Goal: Task Accomplishment & Management: Use online tool/utility

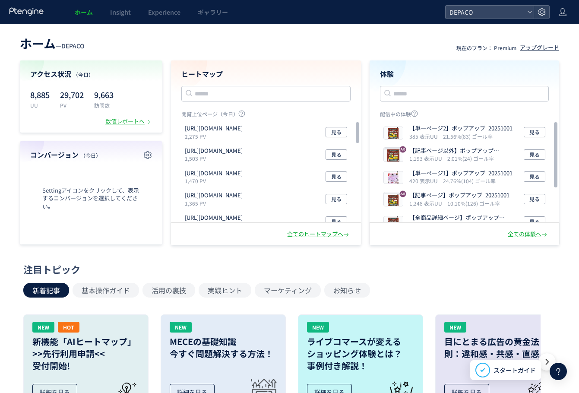
click at [79, 13] on span "ホーム" at bounding box center [84, 12] width 18 height 9
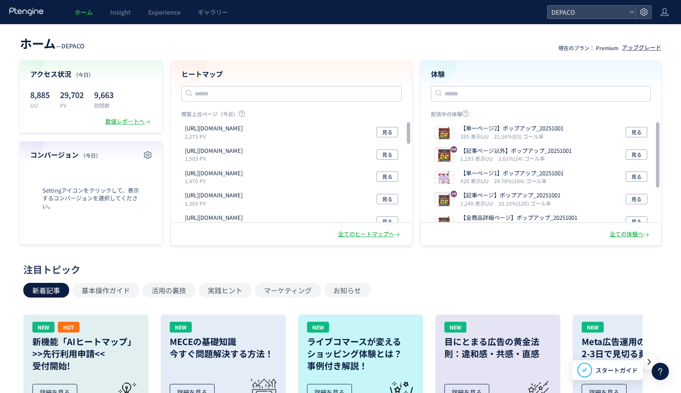
click at [31, 13] on icon at bounding box center [27, 11] width 36 height 9
click at [80, 11] on span "ホーム" at bounding box center [84, 12] width 18 height 9
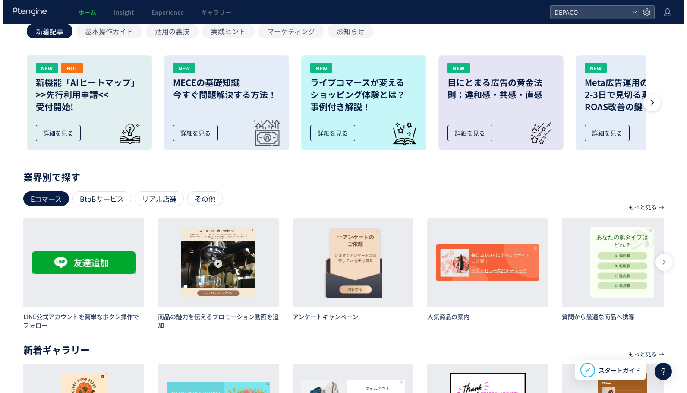
scroll to position [173, 0]
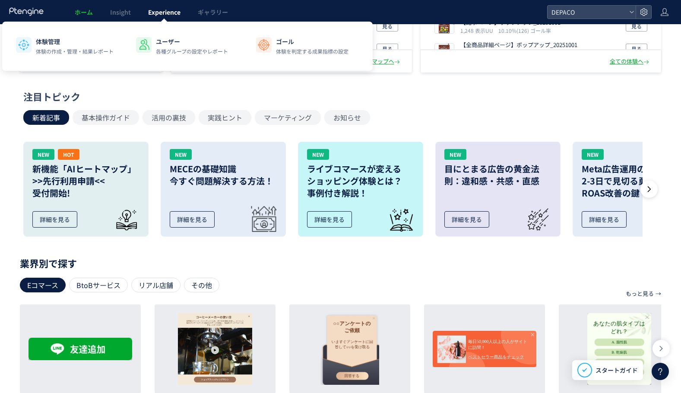
click at [158, 14] on span "Experience" at bounding box center [164, 12] width 32 height 9
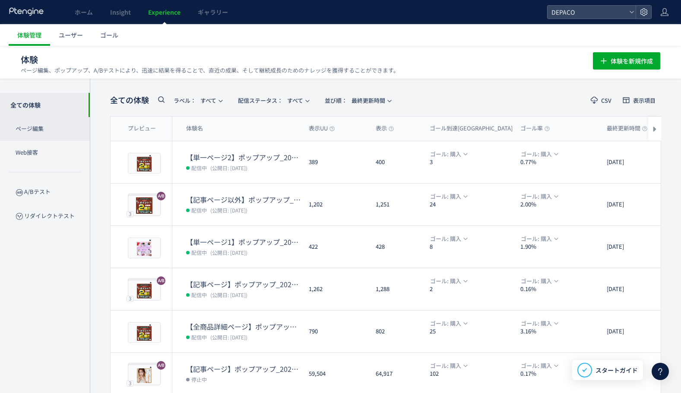
click at [35, 130] on p "ページ編集" at bounding box center [45, 129] width 90 height 24
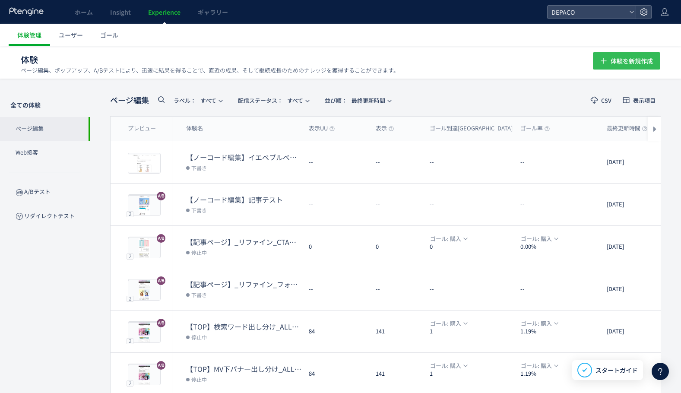
click at [506, 61] on span "体験を新規作成" at bounding box center [632, 60] width 42 height 17
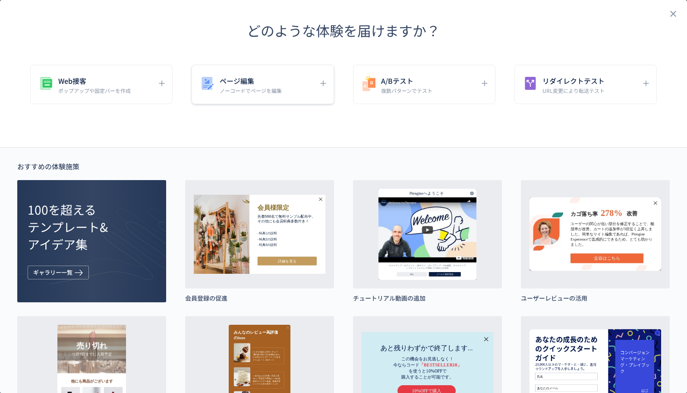
click at [240, 79] on h5 "ページ編集" at bounding box center [251, 81] width 62 height 12
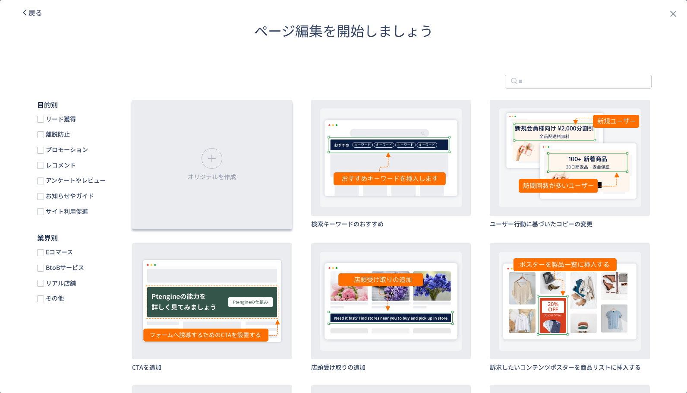
click at [212, 158] on icon "dialog" at bounding box center [212, 159] width 14 height 14
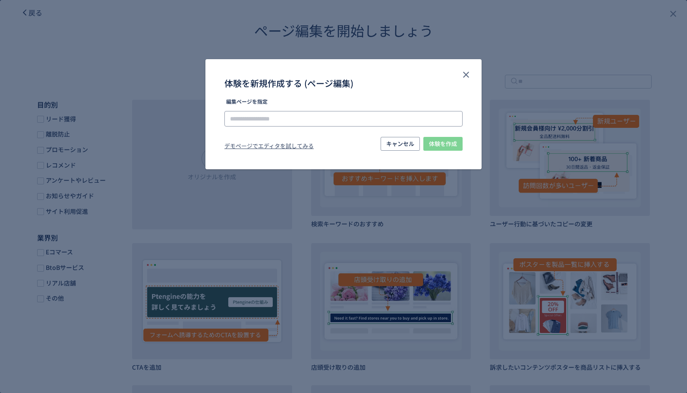
click at [253, 118] on input "体験を新規作成する (ページ編集)" at bounding box center [344, 119] width 238 height 16
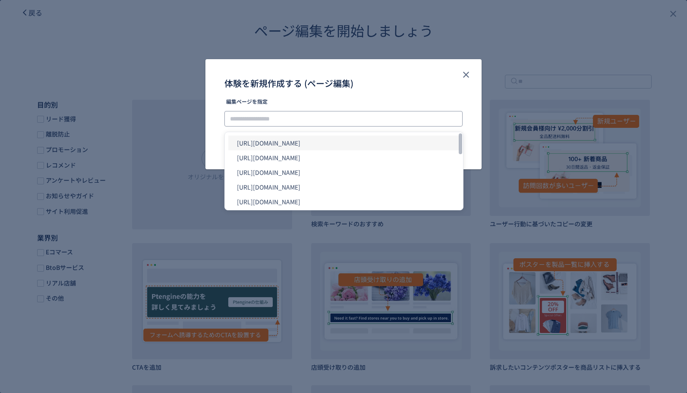
paste input "**********"
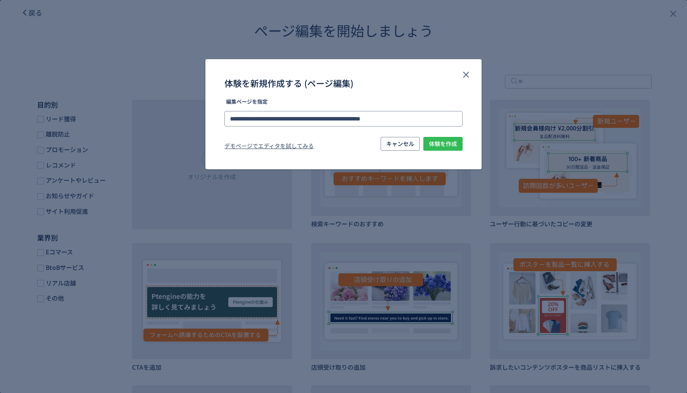
type input "**********"
drag, startPoint x: 441, startPoint y: 142, endPoint x: 443, endPoint y: 206, distance: 64.4
click at [442, 142] on span "体験を作成" at bounding box center [443, 144] width 28 height 14
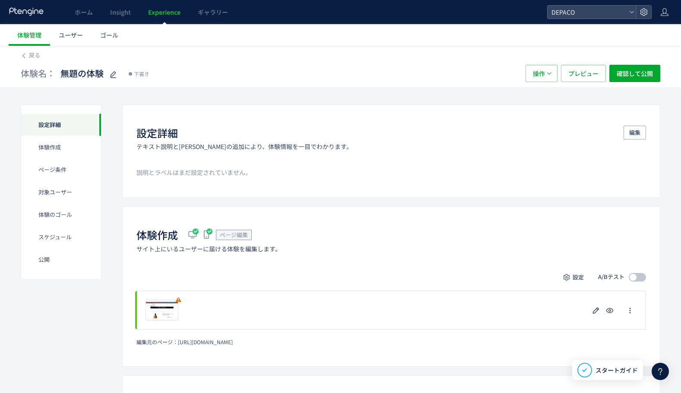
click at [43, 72] on span "体験名：" at bounding box center [38, 73] width 35 height 13
click at [78, 74] on span "無題の体験" at bounding box center [81, 73] width 43 height 13
click at [89, 73] on span "無題の体験" at bounding box center [81, 73] width 43 height 13
type input "**********"
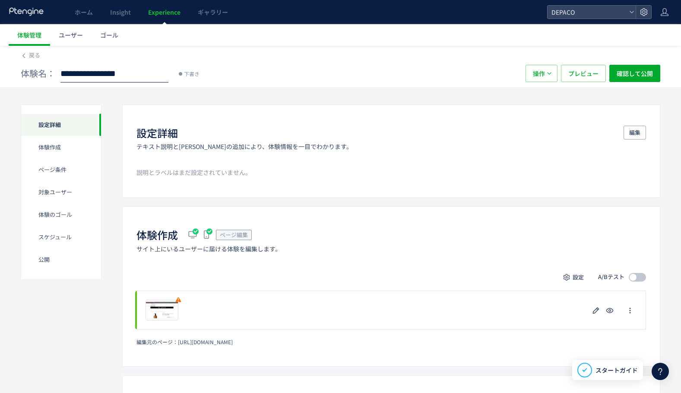
click at [266, 67] on div "**********" at bounding box center [269, 73] width 496 height 17
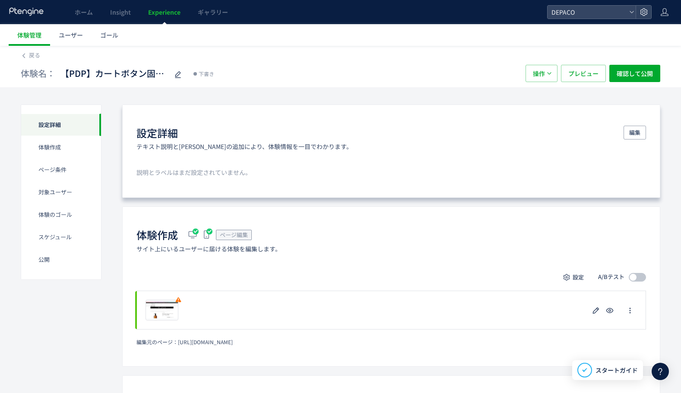
click at [160, 133] on h1 "設定詳細" at bounding box center [156, 133] width 41 height 15
click at [506, 131] on span "編集" at bounding box center [634, 133] width 11 height 14
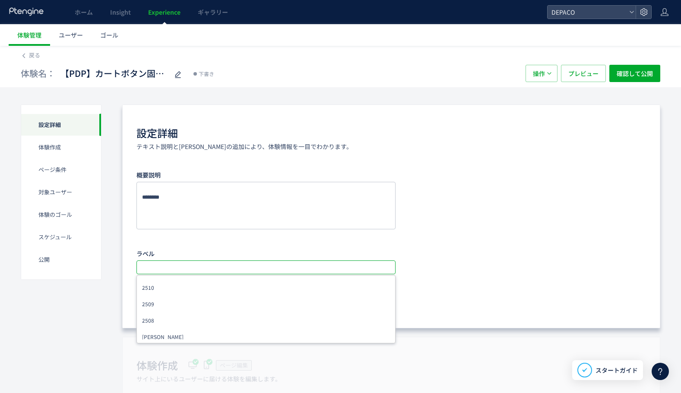
drag, startPoint x: 212, startPoint y: 264, endPoint x: 219, endPoint y: 262, distance: 7.4
click at [216, 225] on input "text" at bounding box center [267, 267] width 252 height 10
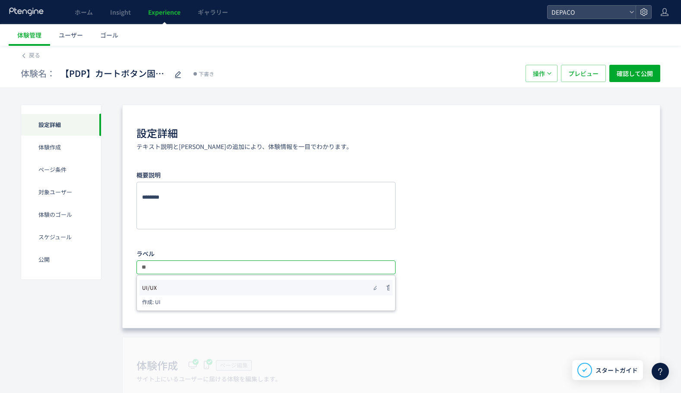
type input "**"
click at [161, 225] on li "UI/UX" at bounding box center [265, 288] width 253 height 16
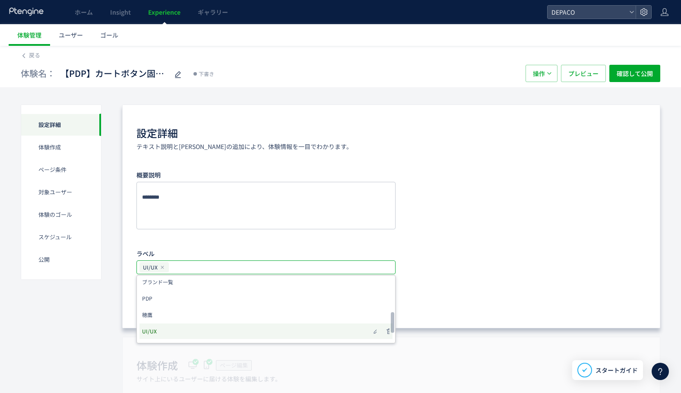
scroll to position [130, 0]
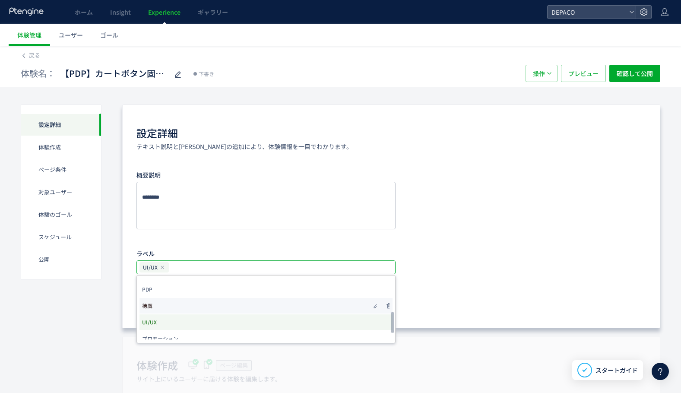
drag, startPoint x: 156, startPoint y: 288, endPoint x: 177, endPoint y: 300, distance: 24.2
click at [156, 225] on li "PDP" at bounding box center [265, 290] width 253 height 16
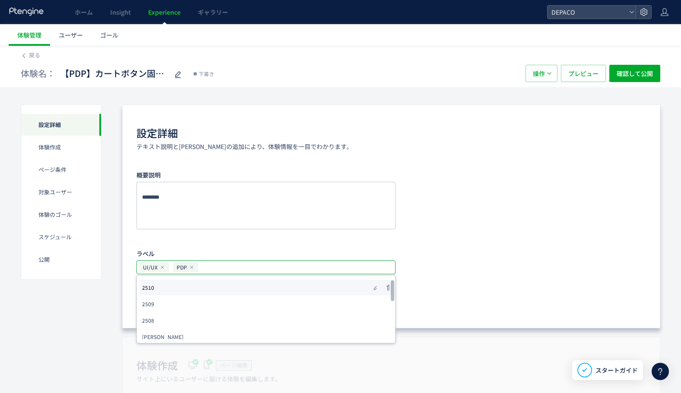
click at [151, 225] on span "2510" at bounding box center [148, 288] width 12 height 12
click at [469, 225] on div "キャンセル 保存" at bounding box center [390, 299] width 509 height 15
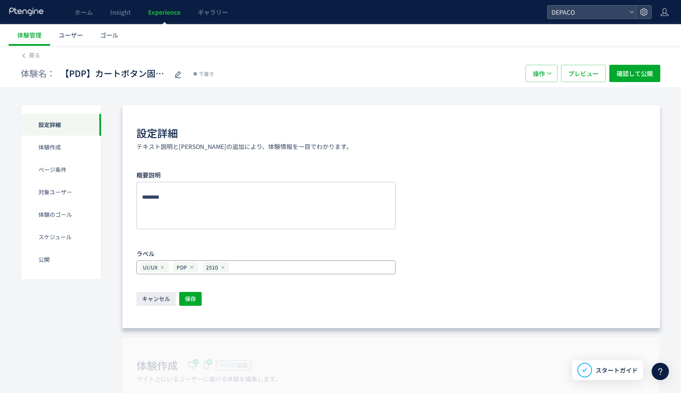
click at [279, 225] on input "text" at bounding box center [312, 267] width 158 height 10
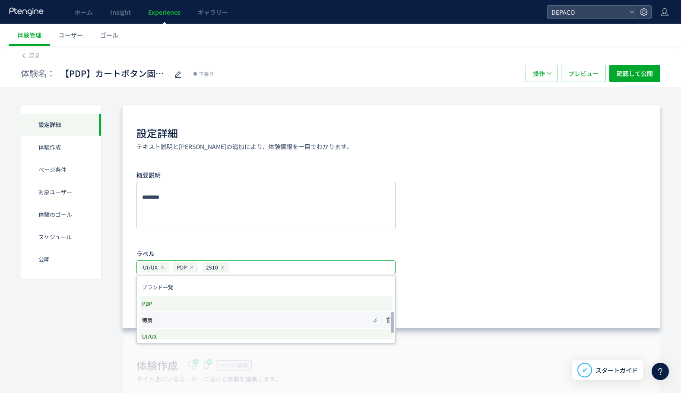
scroll to position [130, 0]
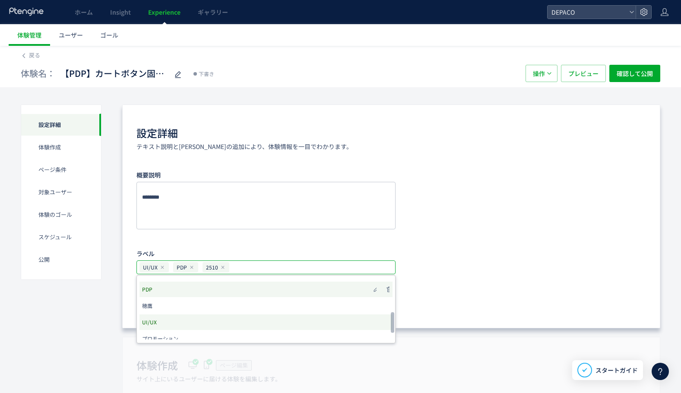
drag, startPoint x: 153, startPoint y: 306, endPoint x: 228, endPoint y: 287, distance: 77.6
click at [155, 225] on li "穂鷹" at bounding box center [265, 306] width 253 height 16
drag, startPoint x: 274, startPoint y: 269, endPoint x: 228, endPoint y: 340, distance: 84.2
click at [275, 225] on input "text" at bounding box center [327, 267] width 129 height 10
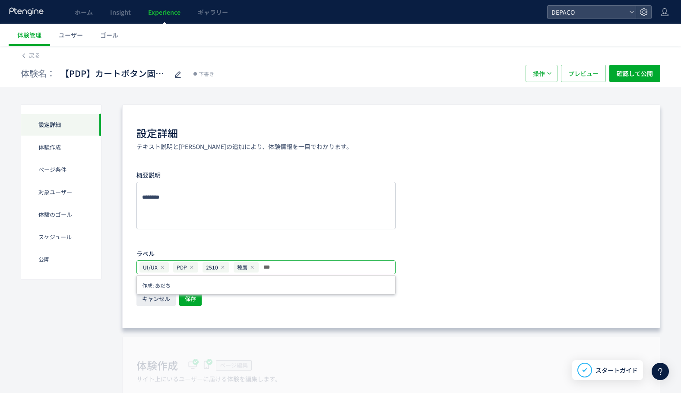
type input "**"
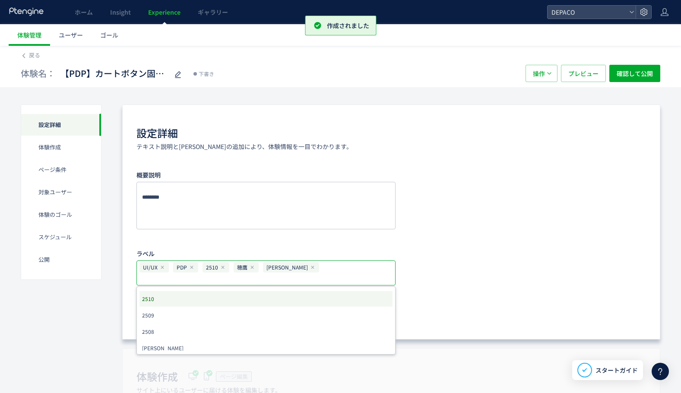
drag, startPoint x: 410, startPoint y: 301, endPoint x: 420, endPoint y: 311, distance: 13.7
click at [413, 225] on div "キャンセル 保存" at bounding box center [390, 310] width 509 height 15
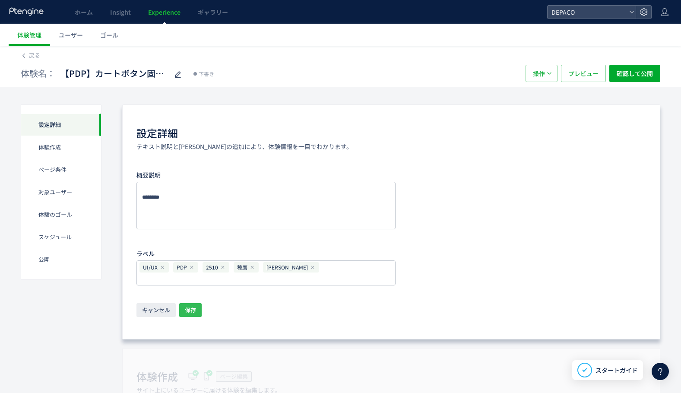
drag, startPoint x: 198, startPoint y: 297, endPoint x: 184, endPoint y: 288, distance: 17.0
click at [198, 225] on button "保存" at bounding box center [190, 310] width 22 height 14
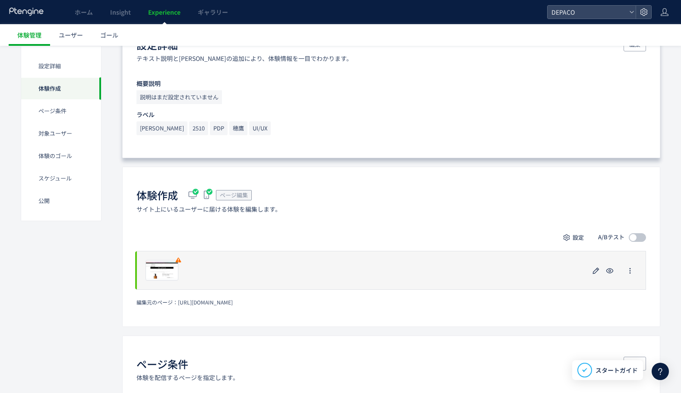
scroll to position [86, 0]
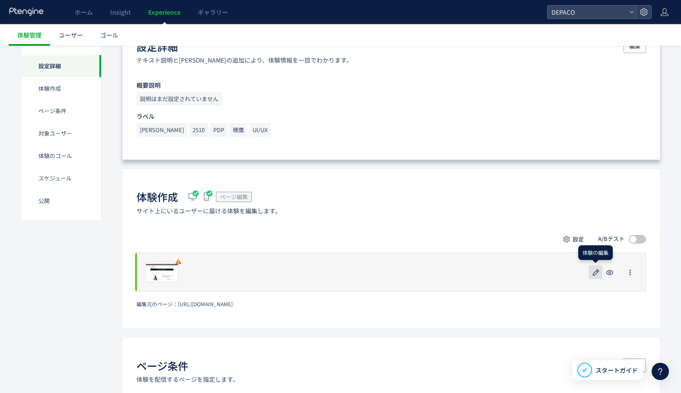
click at [506, 225] on use "button" at bounding box center [596, 272] width 6 height 6
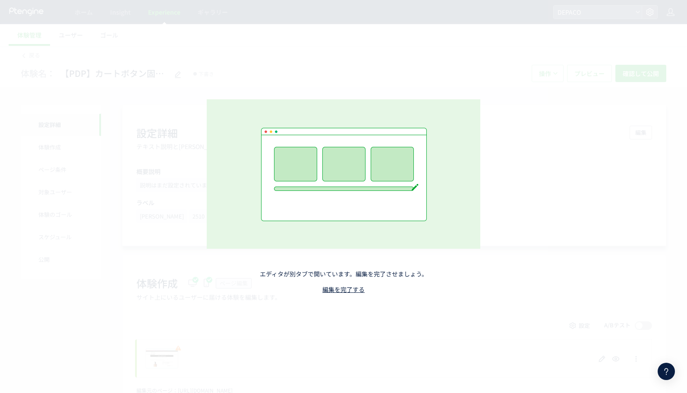
drag, startPoint x: 345, startPoint y: 286, endPoint x: 297, endPoint y: 281, distance: 47.7
click at [344, 225] on link "編集を完了する" at bounding box center [344, 289] width 42 height 9
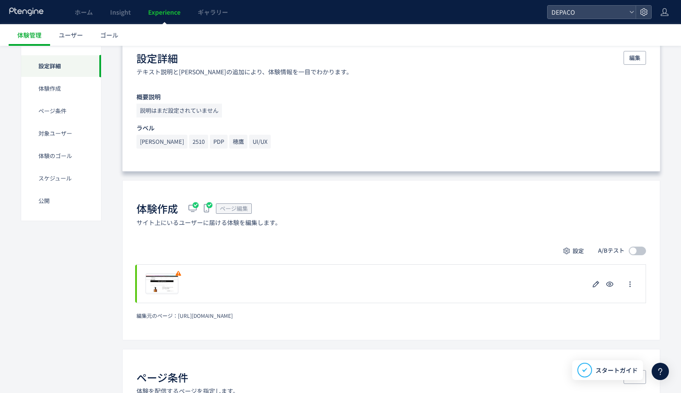
scroll to position [86, 0]
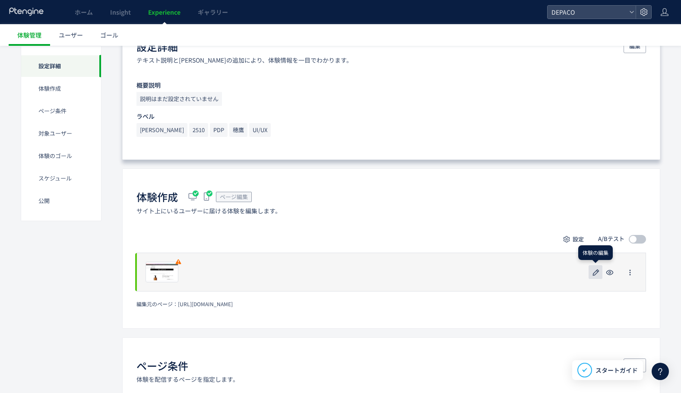
click at [506, 225] on icon "button" at bounding box center [596, 272] width 10 height 10
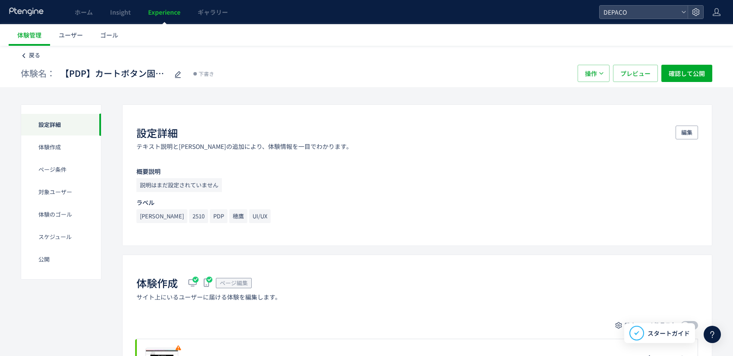
click at [28, 54] on link "戻る" at bounding box center [30, 55] width 19 height 8
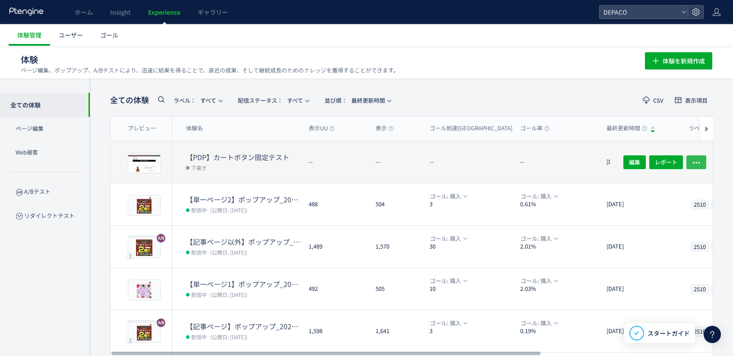
click at [695, 161] on icon "button" at bounding box center [696, 162] width 9 height 9
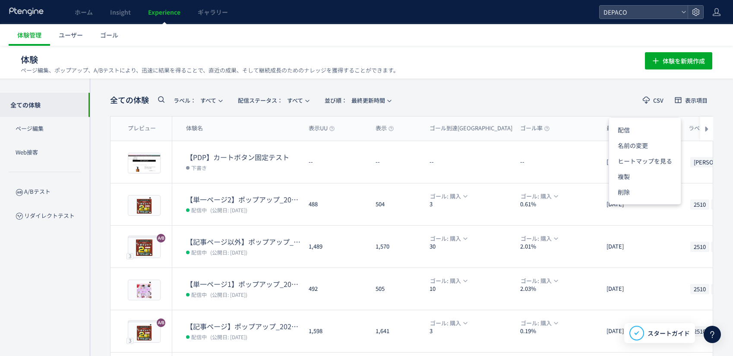
click at [720, 173] on div "全ての体験 ラベル： すべて 配信ステータス​： すべて 並び順： 最終更新時間 CSV 表示項目 プレビュー 体験名 表示UU 表示 ゴール到達UU ゴール…" at bounding box center [411, 338] width 643 height 518
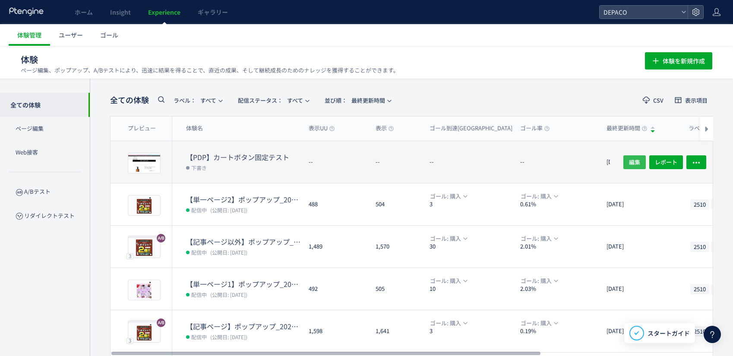
click at [634, 161] on span "編集" at bounding box center [634, 162] width 11 height 14
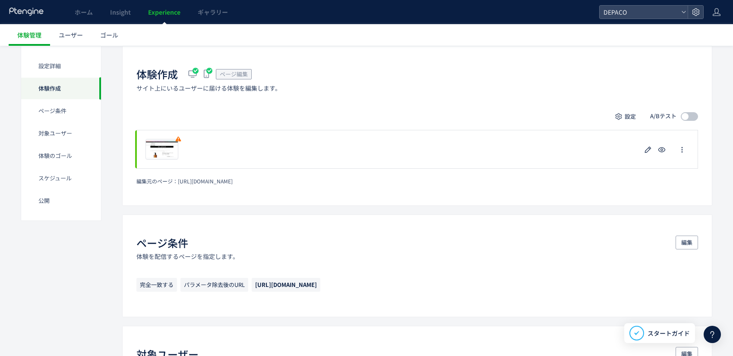
scroll to position [216, 0]
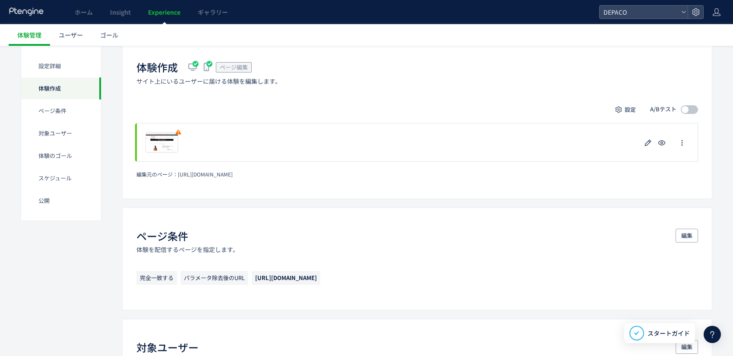
drag, startPoint x: 193, startPoint y: 176, endPoint x: 196, endPoint y: 181, distance: 6.2
click at [193, 176] on span "https://depaco.daimaru-matsuzakaya.jp/shop/g/g4936968814365/" at bounding box center [205, 174] width 55 height 7
click at [241, 174] on icon at bounding box center [238, 174] width 6 height 6
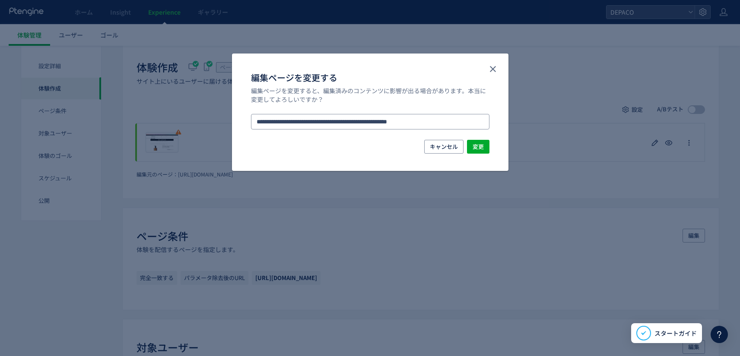
drag, startPoint x: 454, startPoint y: 121, endPoint x: 223, endPoint y: 118, distance: 230.6
click at [223, 118] on div "**********" at bounding box center [370, 178] width 740 height 356
paste input "編集ページを変更する"
type input "**********"
drag, startPoint x: 483, startPoint y: 145, endPoint x: 493, endPoint y: 230, distance: 85.6
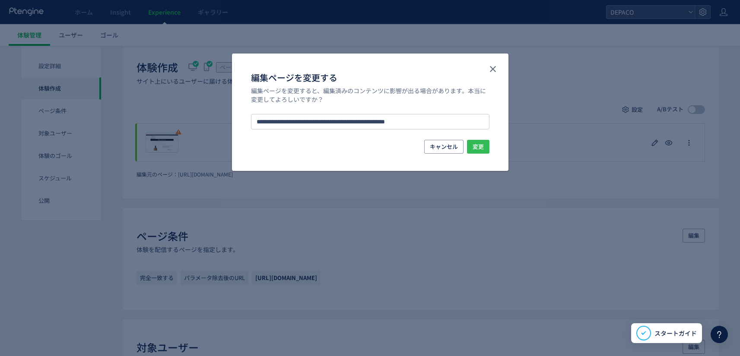
click at [483, 145] on span "変更" at bounding box center [477, 147] width 11 height 14
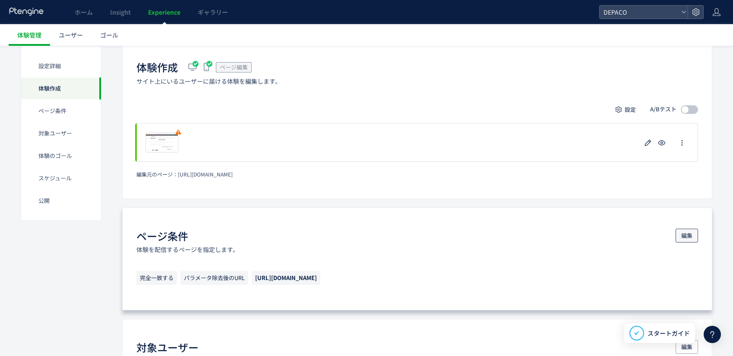
click at [691, 236] on span "編集" at bounding box center [686, 236] width 11 height 14
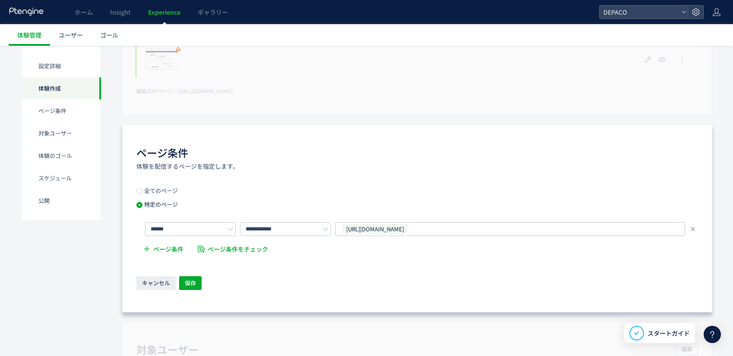
scroll to position [345, 0]
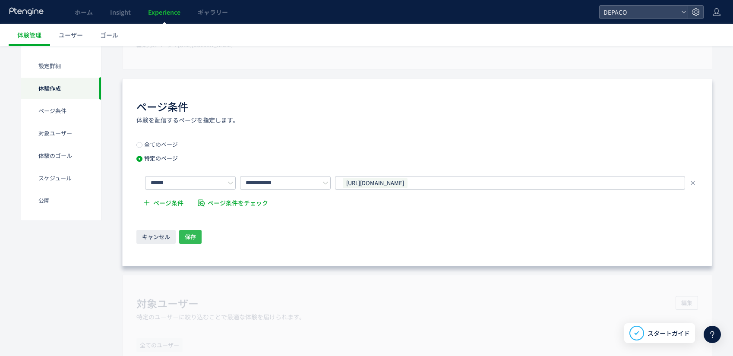
click at [193, 234] on span "保存" at bounding box center [190, 237] width 11 height 14
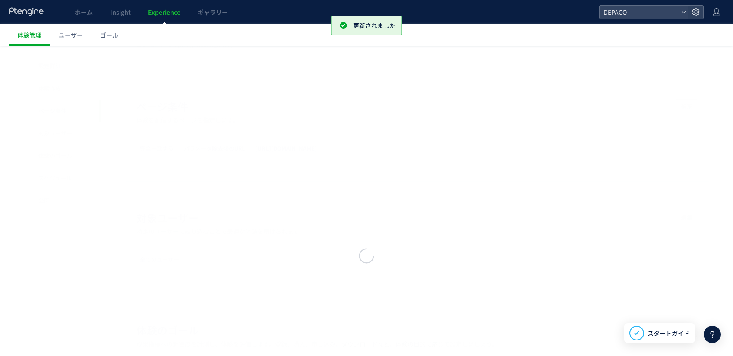
scroll to position [304, 0]
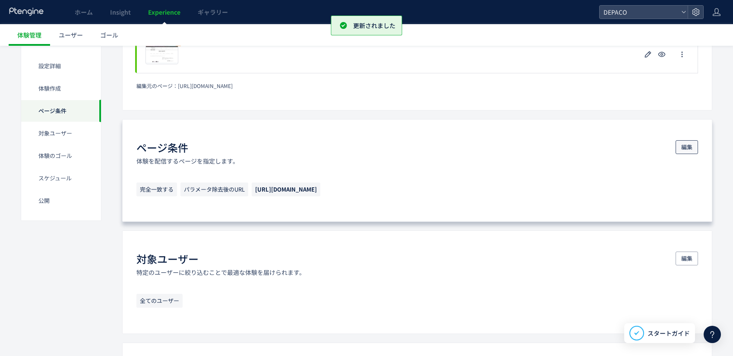
click at [688, 146] on span "編集" at bounding box center [686, 147] width 11 height 14
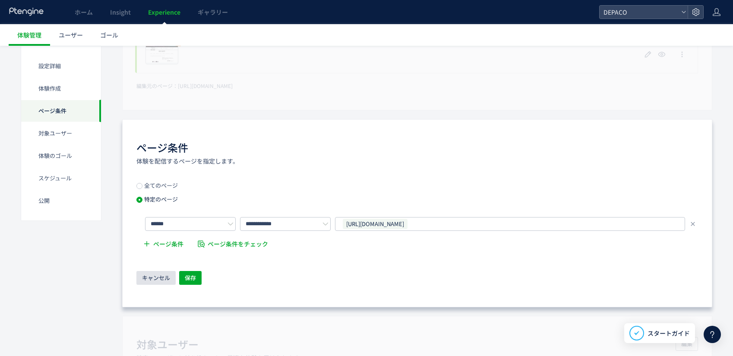
drag, startPoint x: 153, startPoint y: 277, endPoint x: 170, endPoint y: 283, distance: 17.5
click at [154, 277] on span "キャンセル" at bounding box center [156, 278] width 28 height 14
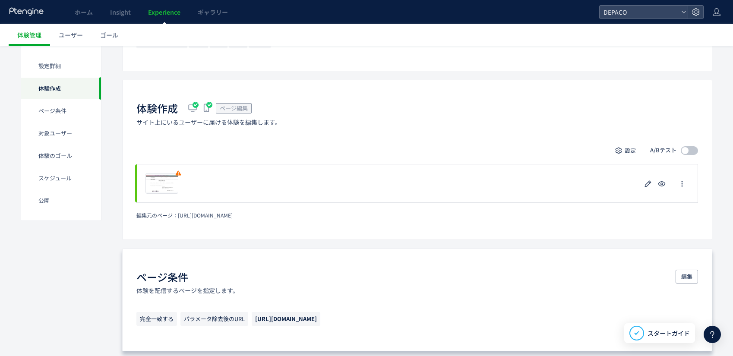
scroll to position [218, 0]
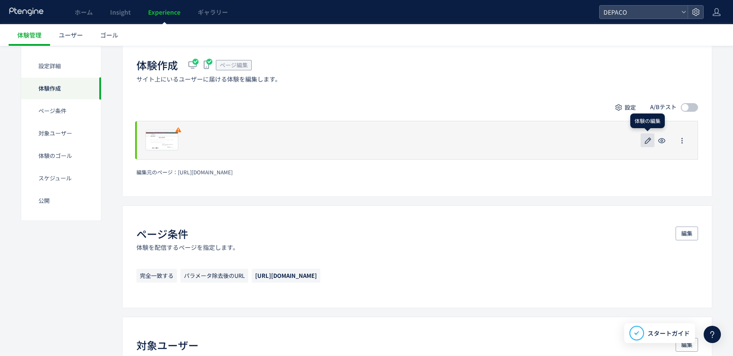
click at [649, 140] on icon "button" at bounding box center [648, 141] width 10 height 10
